Goal: Find specific page/section: Find specific page/section

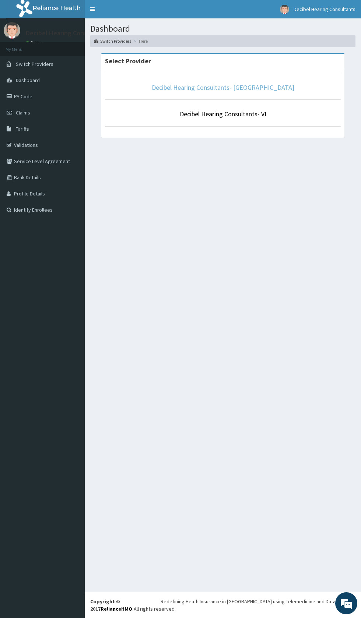
click at [243, 87] on link "Decibel Hearing Consultants- [GEOGRAPHIC_DATA]" at bounding box center [223, 87] width 142 height 8
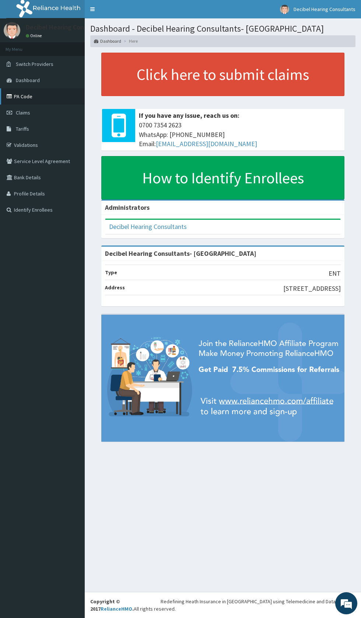
click at [29, 94] on link "PA Code" at bounding box center [42, 96] width 85 height 16
